Goal: Find specific page/section: Find specific page/section

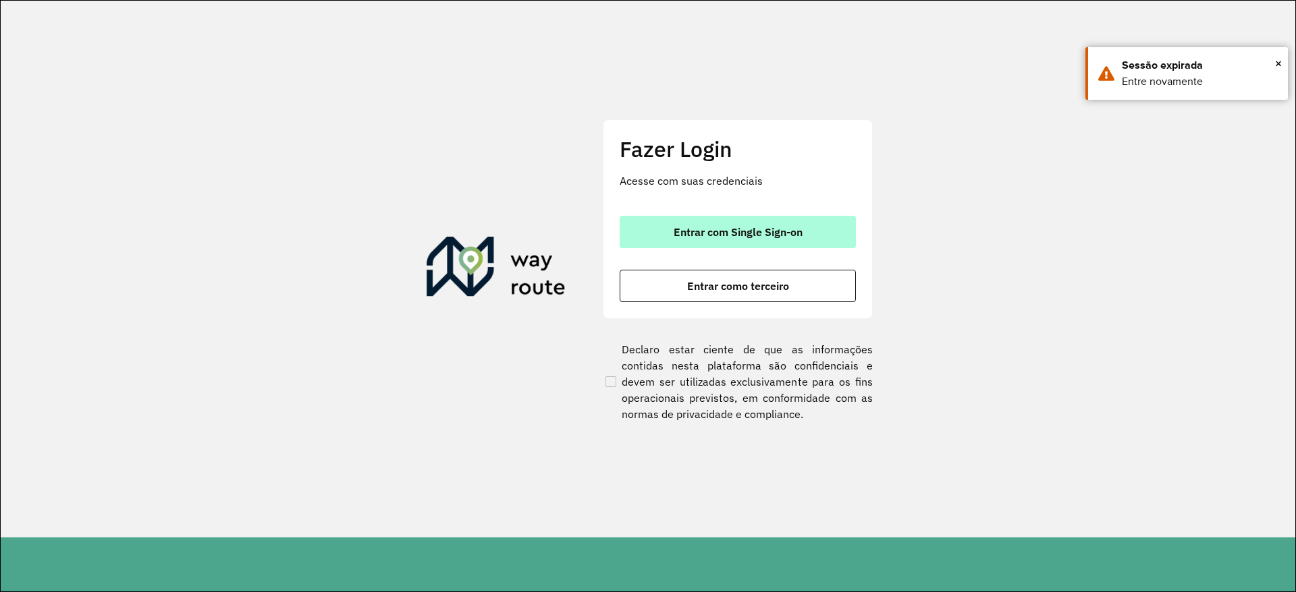
click at [707, 229] on span "Entrar com Single Sign-on" at bounding box center [737, 232] width 129 height 11
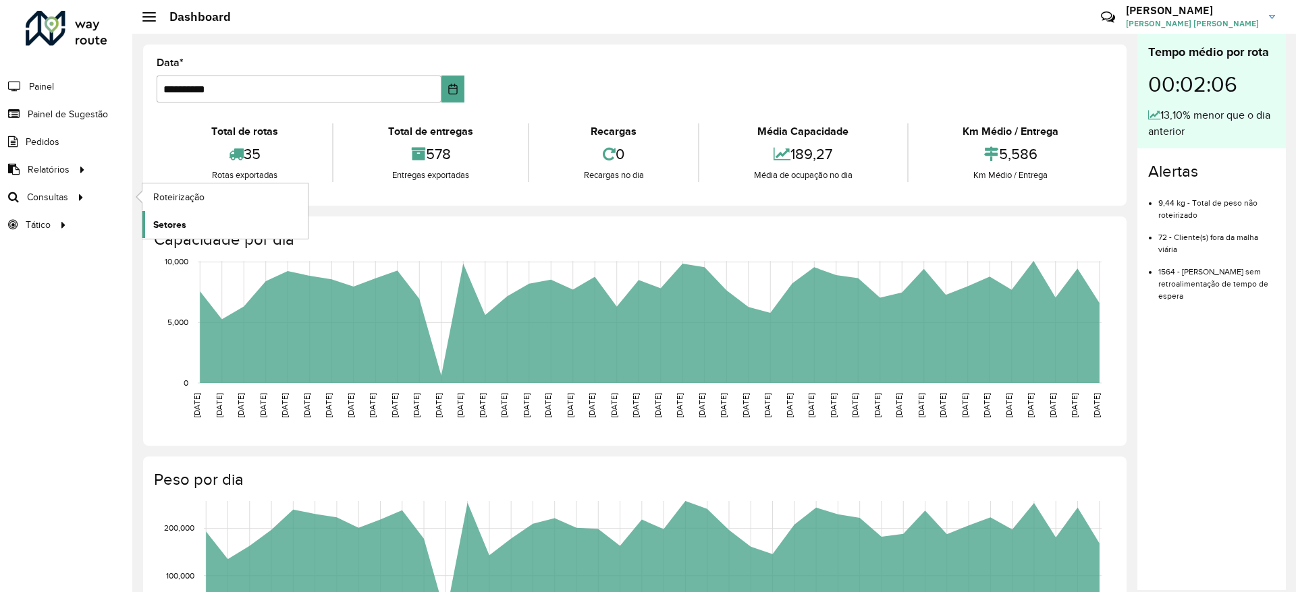
click at [184, 229] on span "Setores" at bounding box center [169, 225] width 33 height 14
